Goal: Task Accomplishment & Management: Manage account settings

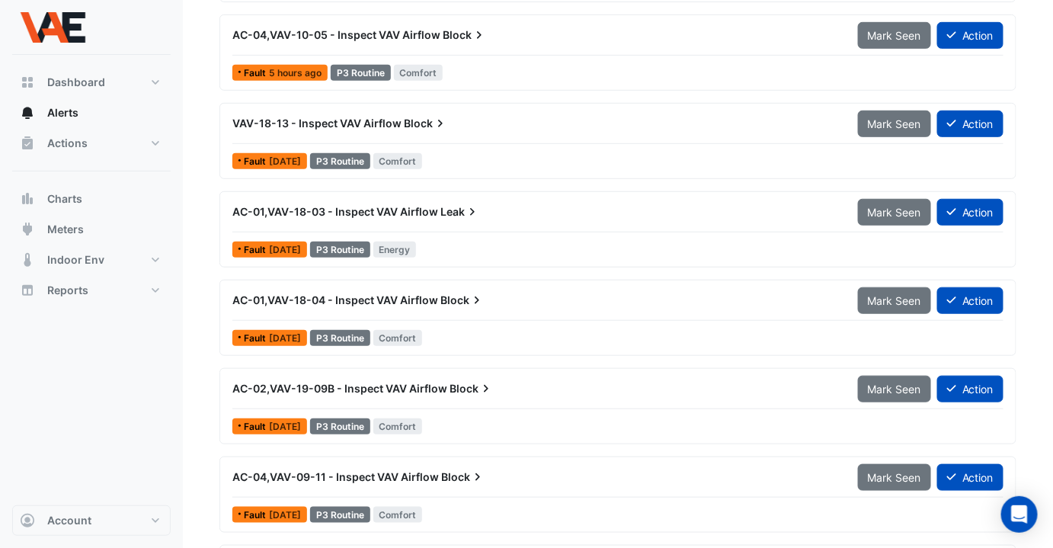
scroll to position [264, 0]
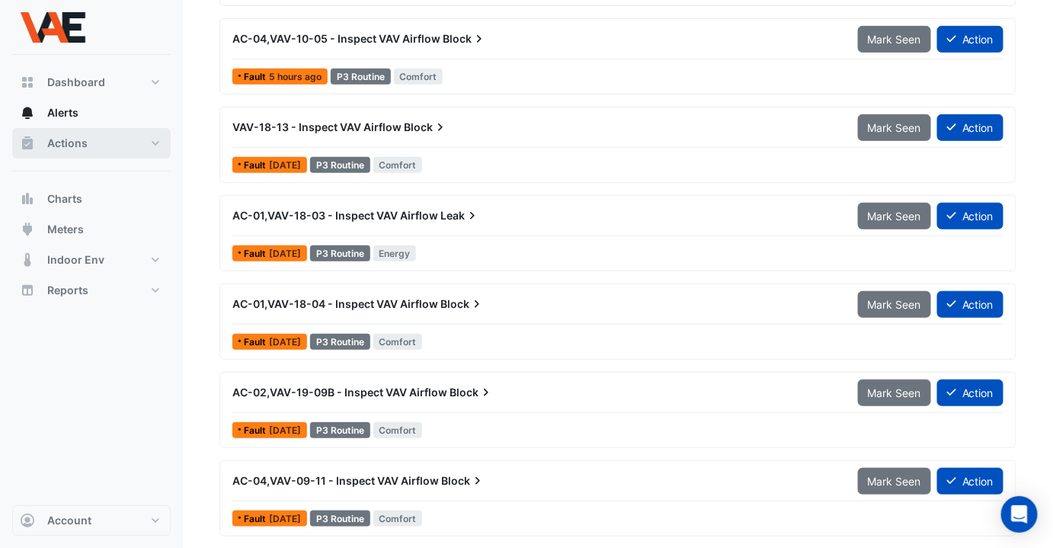
click at [49, 145] on span "Actions" at bounding box center [67, 143] width 40 height 15
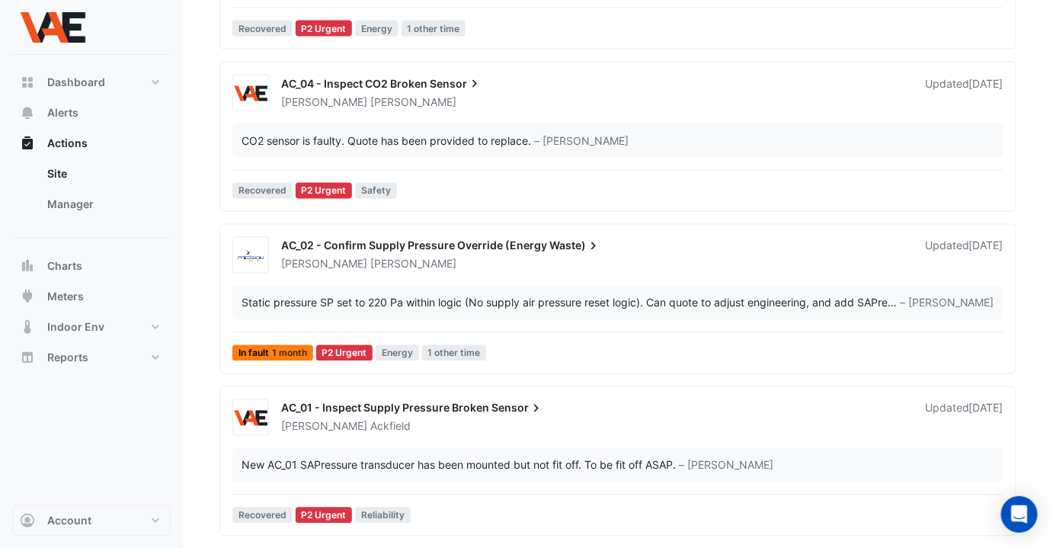
scroll to position [780, 0]
drag, startPoint x: 404, startPoint y: 81, endPoint x: 363, endPoint y: 90, distance: 42.1
click at [363, 90] on div "AC_04 - Inspect CO2 Broken Sensor" at bounding box center [593, 85] width 625 height 18
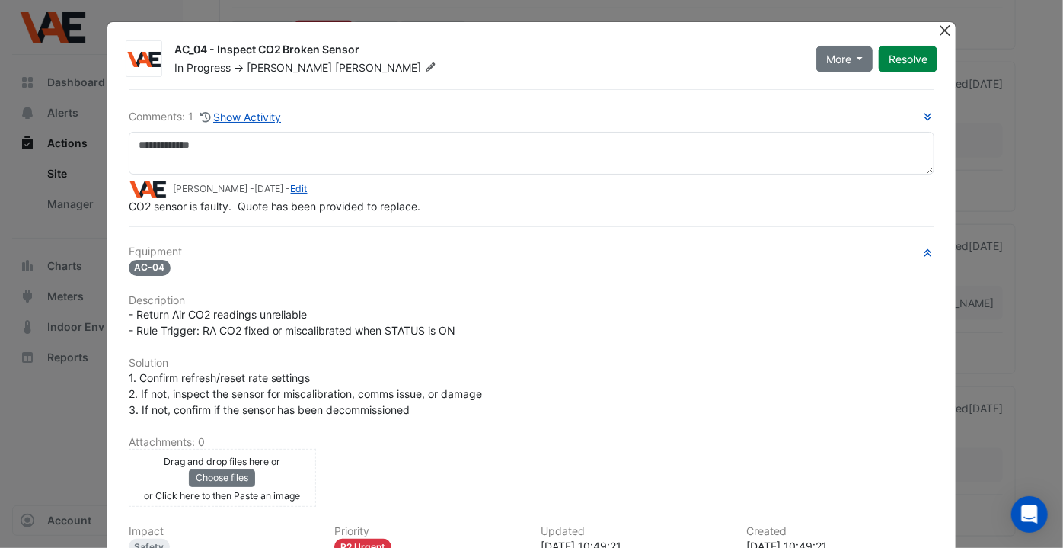
click at [941, 32] on button "Close" at bounding box center [945, 30] width 16 height 16
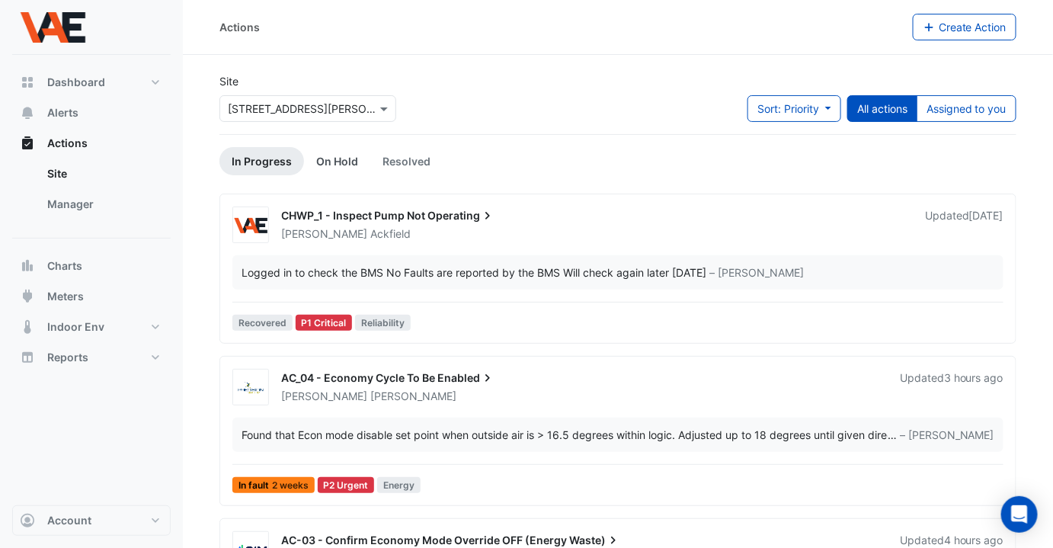
click at [326, 164] on link "On Hold" at bounding box center [337, 161] width 66 height 28
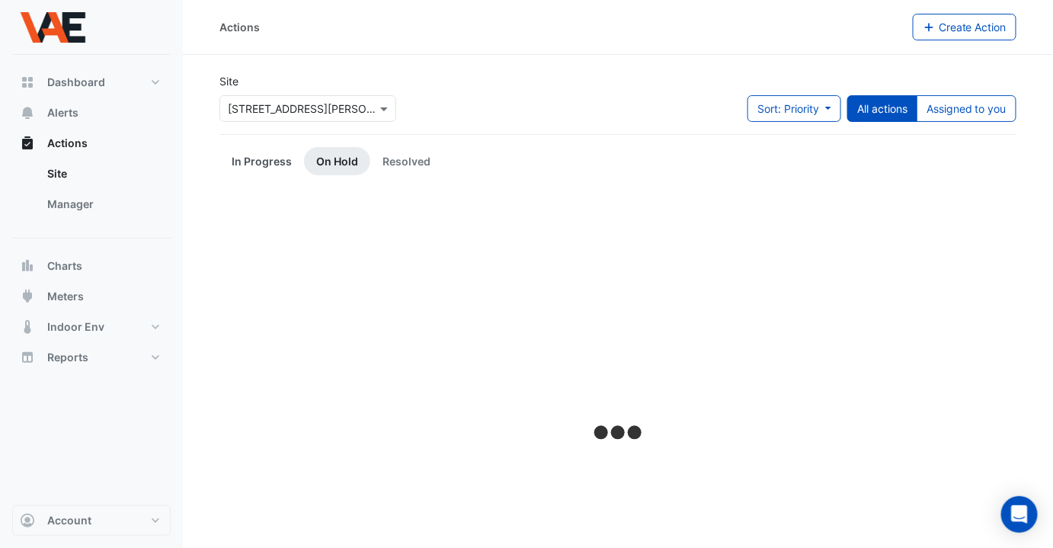
click at [273, 159] on link "In Progress" at bounding box center [261, 161] width 85 height 28
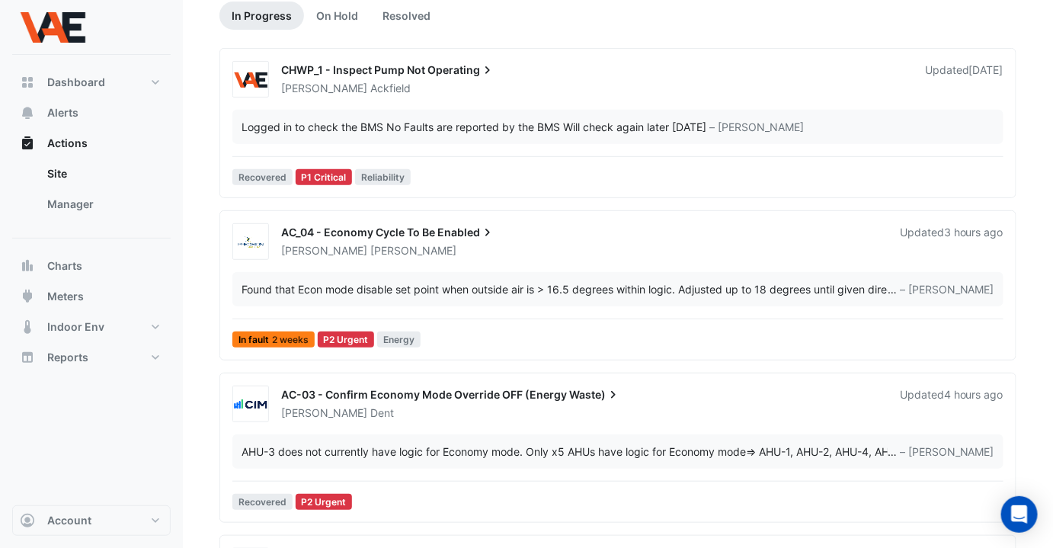
scroll to position [144, 0]
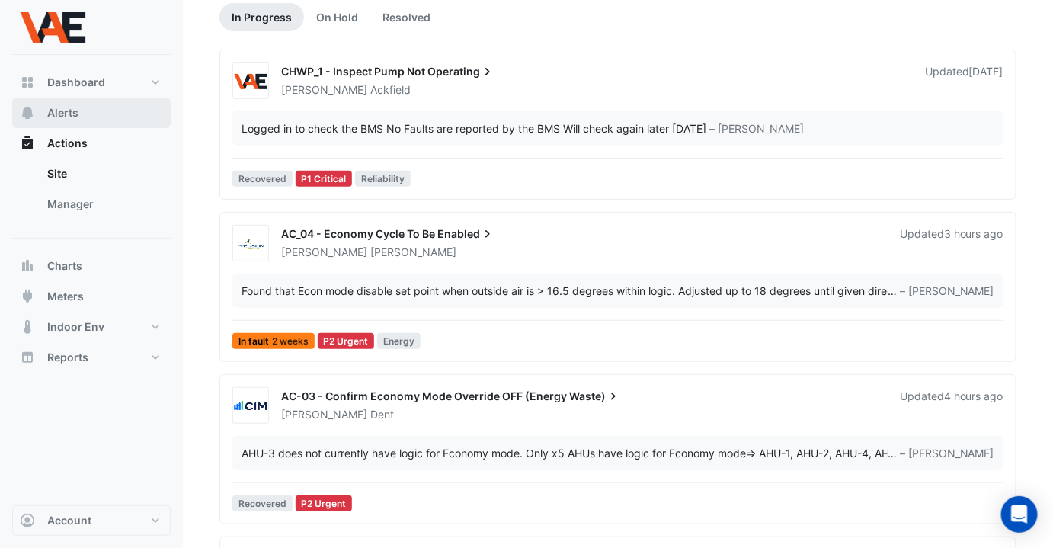
click at [81, 111] on button "Alerts" at bounding box center [91, 112] width 158 height 30
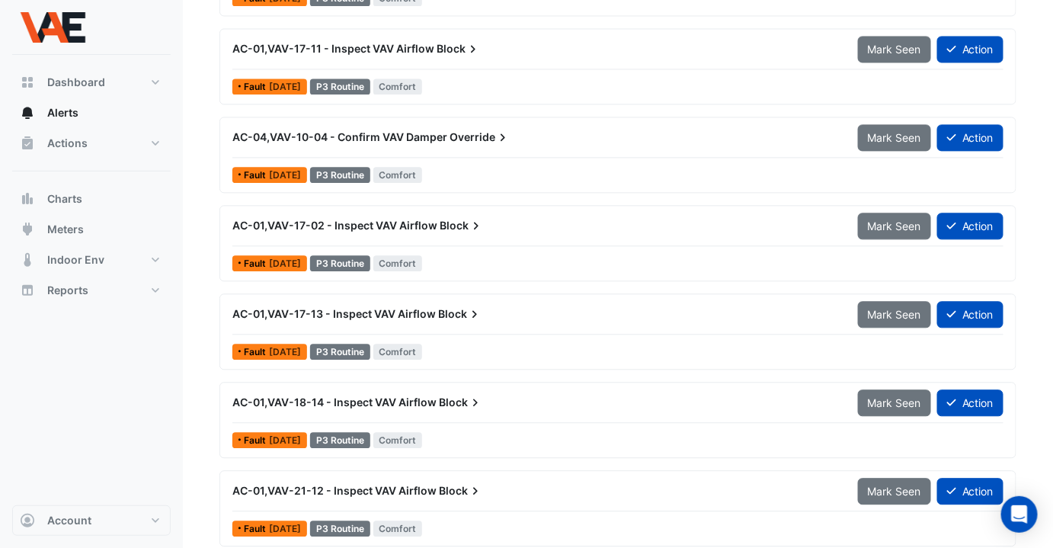
scroll to position [1046, 0]
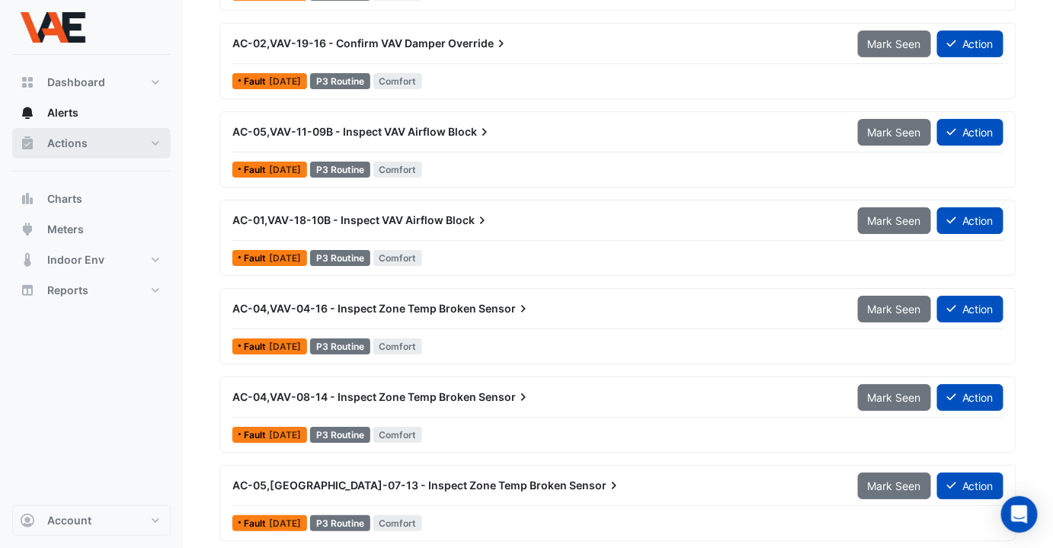
click at [113, 147] on button "Actions" at bounding box center [91, 143] width 158 height 30
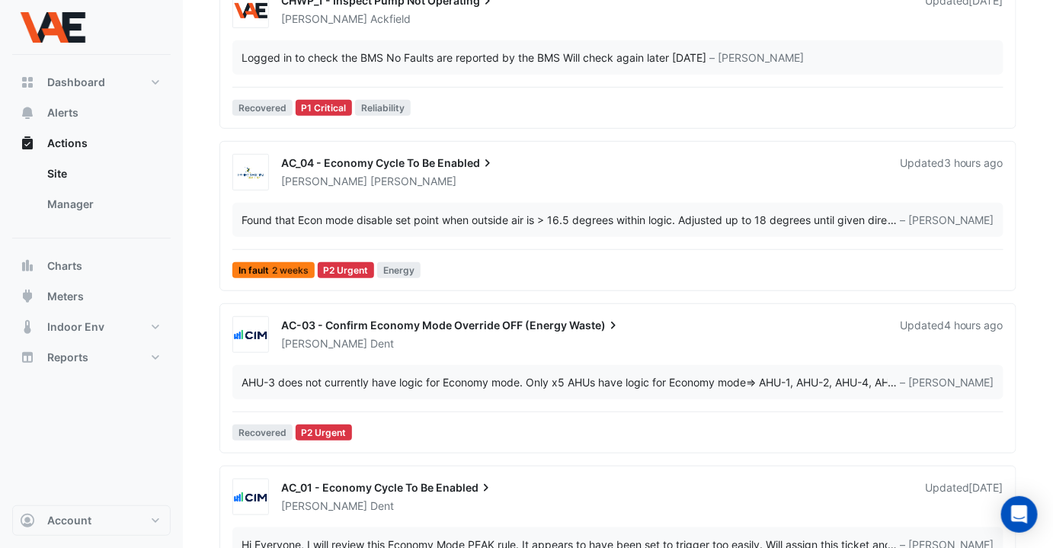
scroll to position [218, 0]
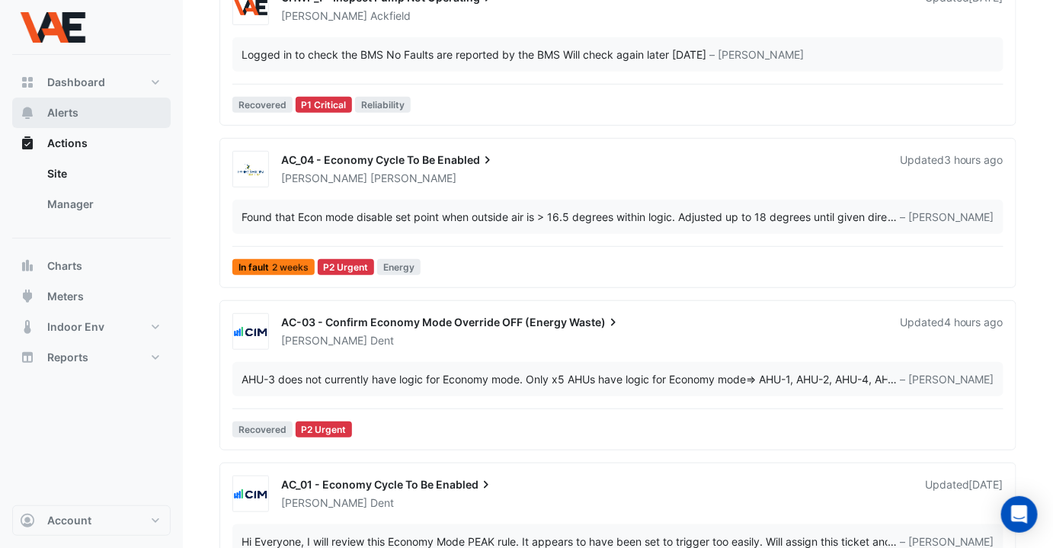
click at [73, 111] on span "Alerts" at bounding box center [62, 112] width 31 height 15
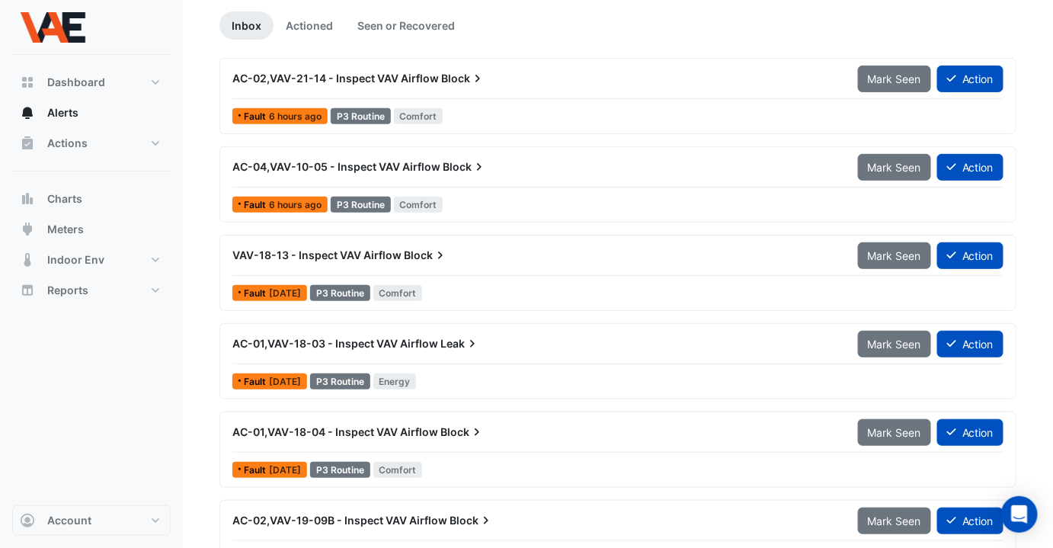
scroll to position [142, 0]
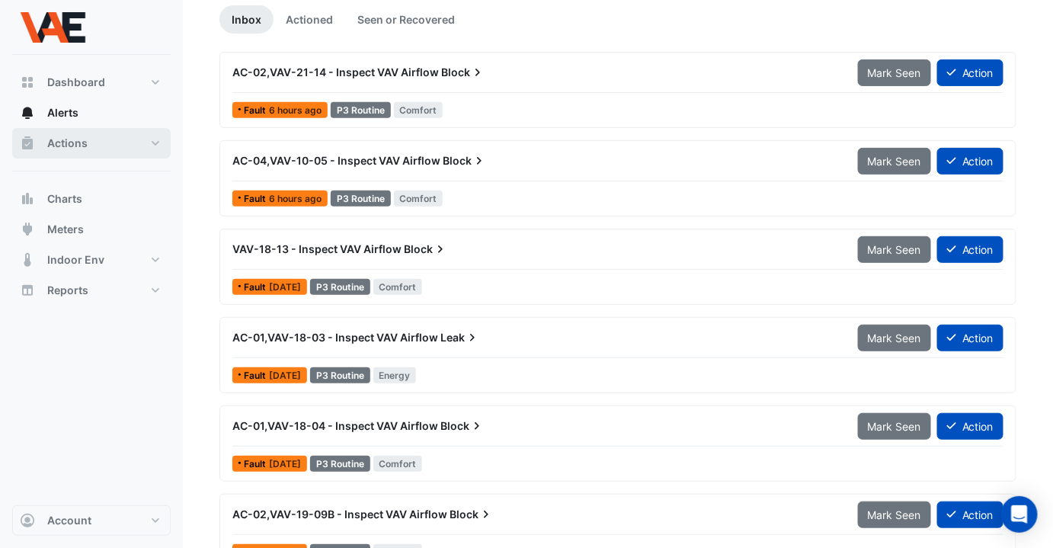
click at [62, 155] on button "Actions" at bounding box center [91, 143] width 158 height 30
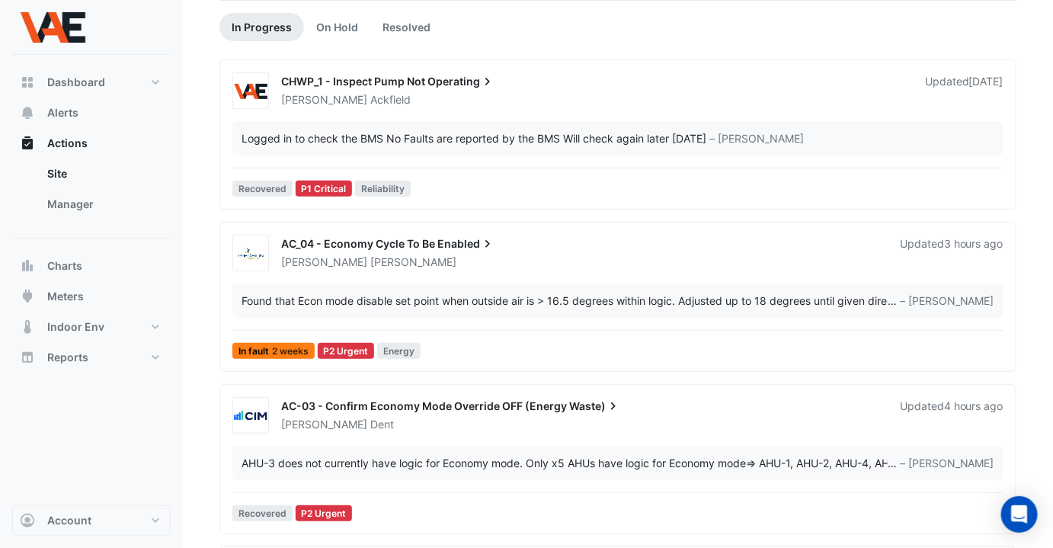
scroll to position [136, 0]
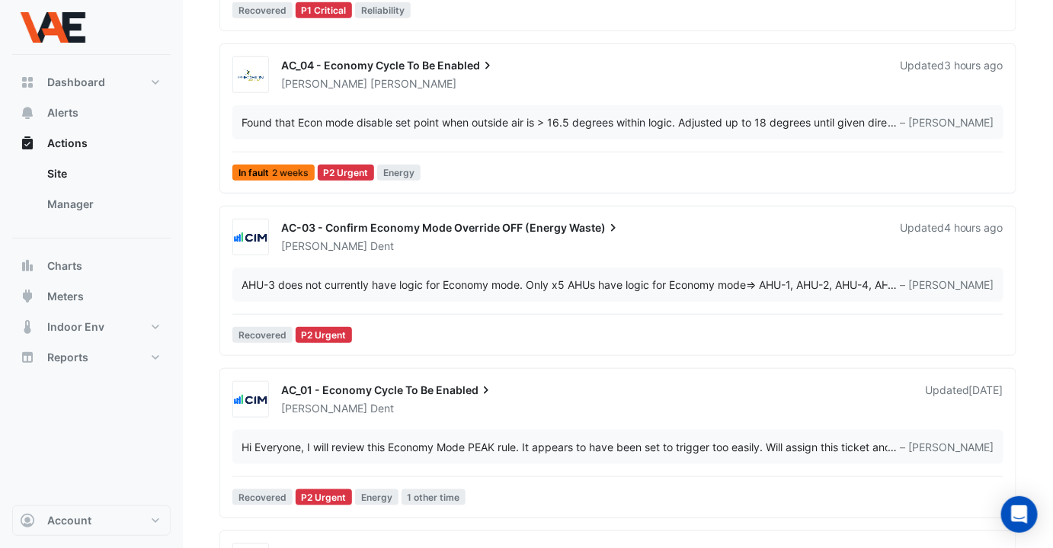
scroll to position [313, 0]
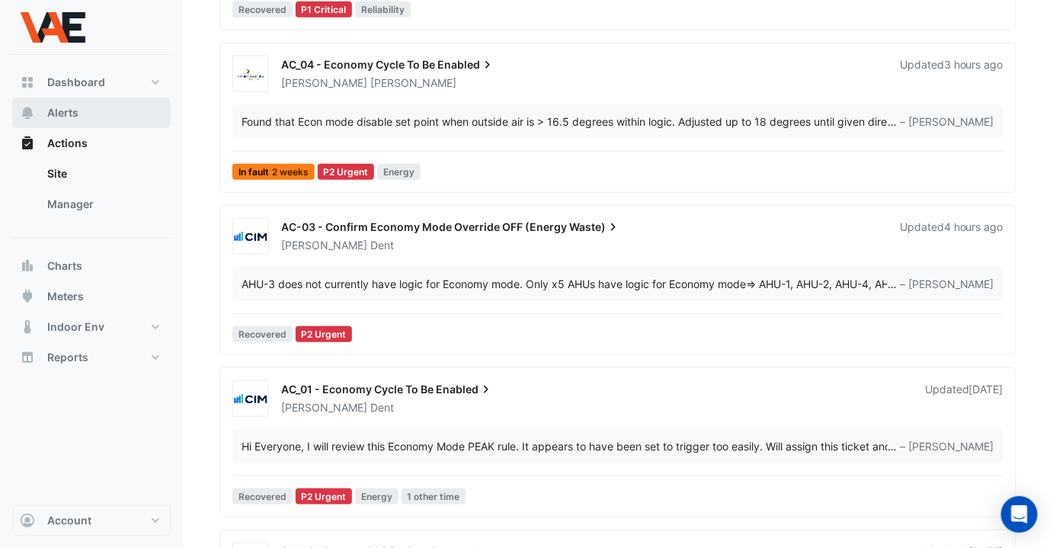
click at [67, 114] on span "Alerts" at bounding box center [62, 112] width 31 height 15
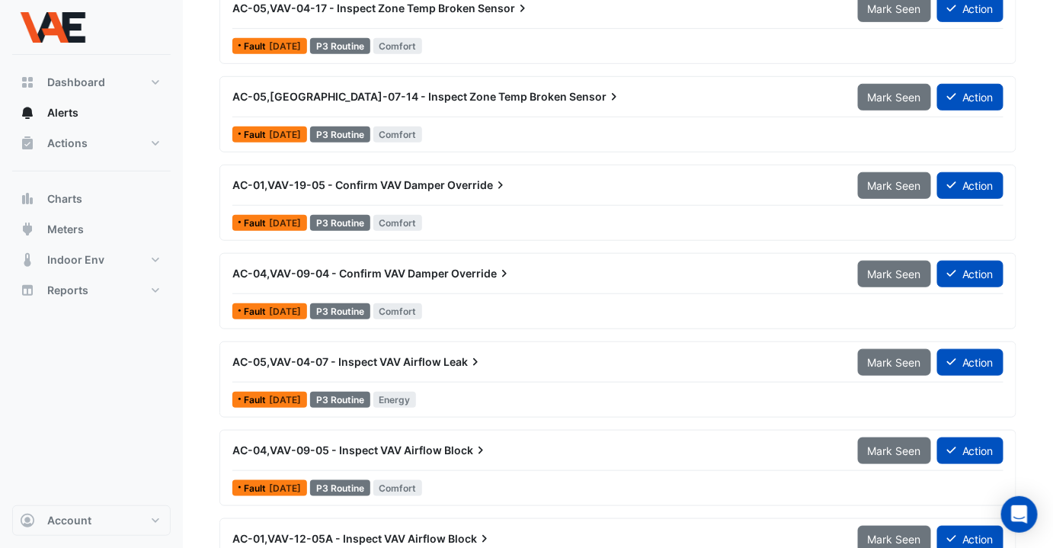
scroll to position [2221, 0]
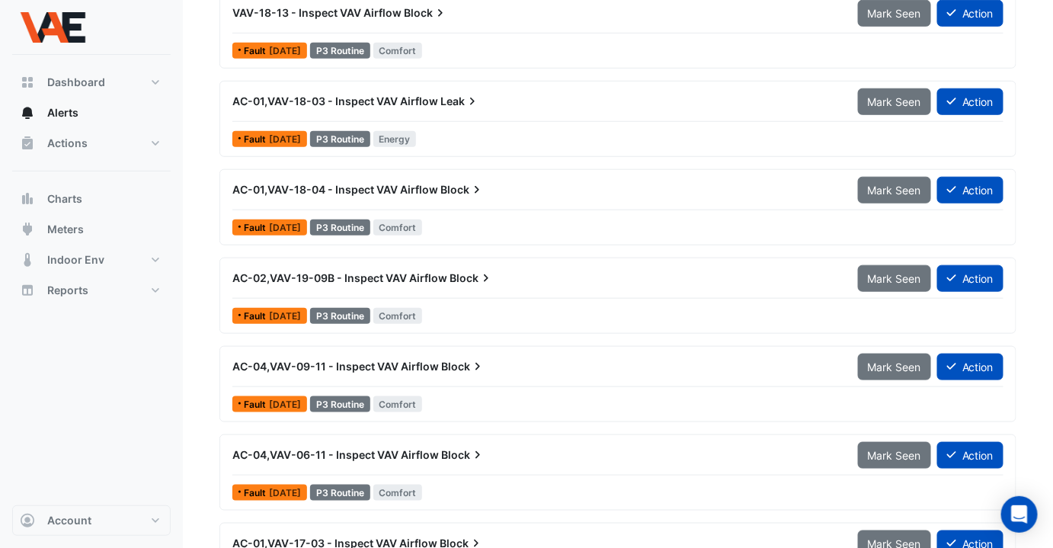
scroll to position [366, 0]
